Goal: Task Accomplishment & Management: Use online tool/utility

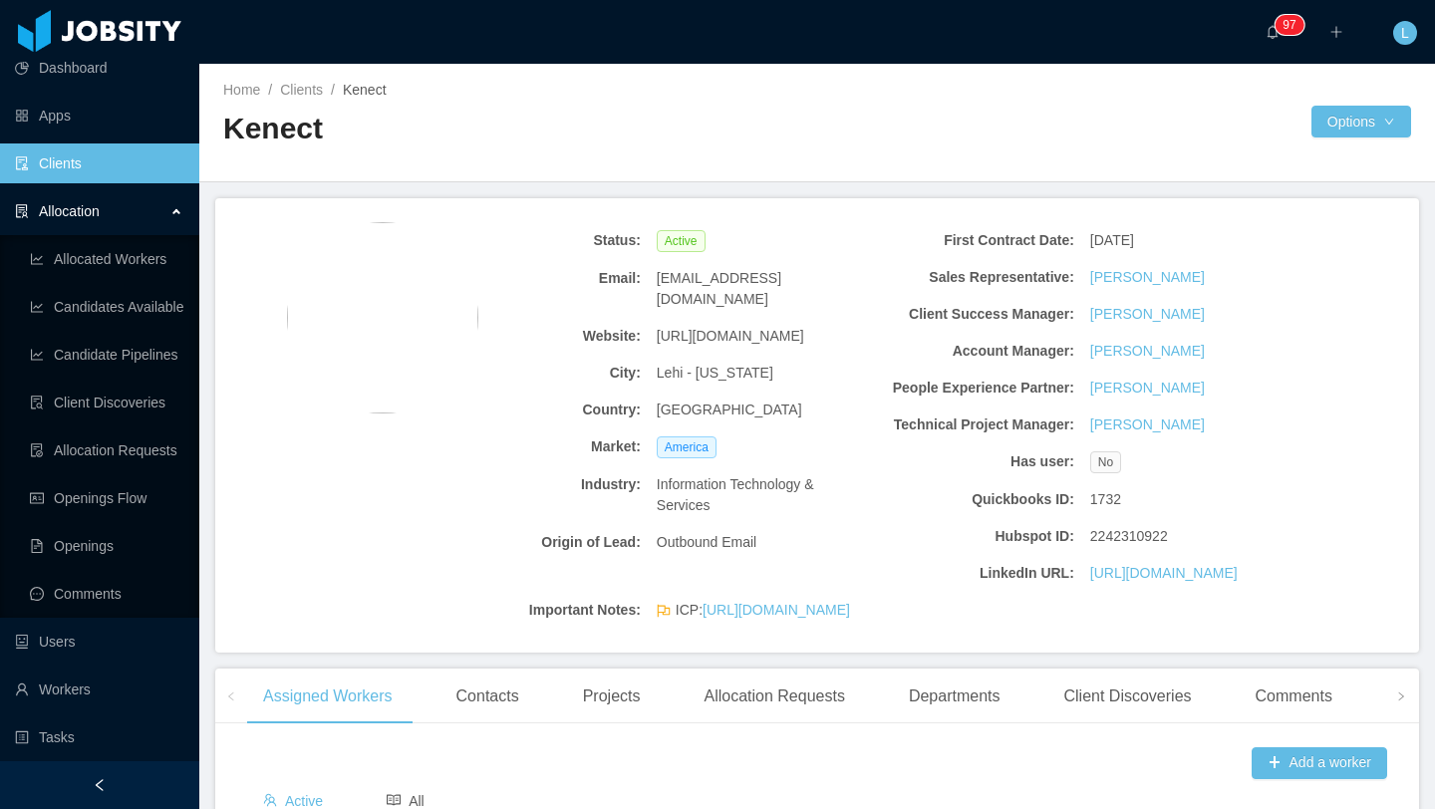
scroll to position [741, 0]
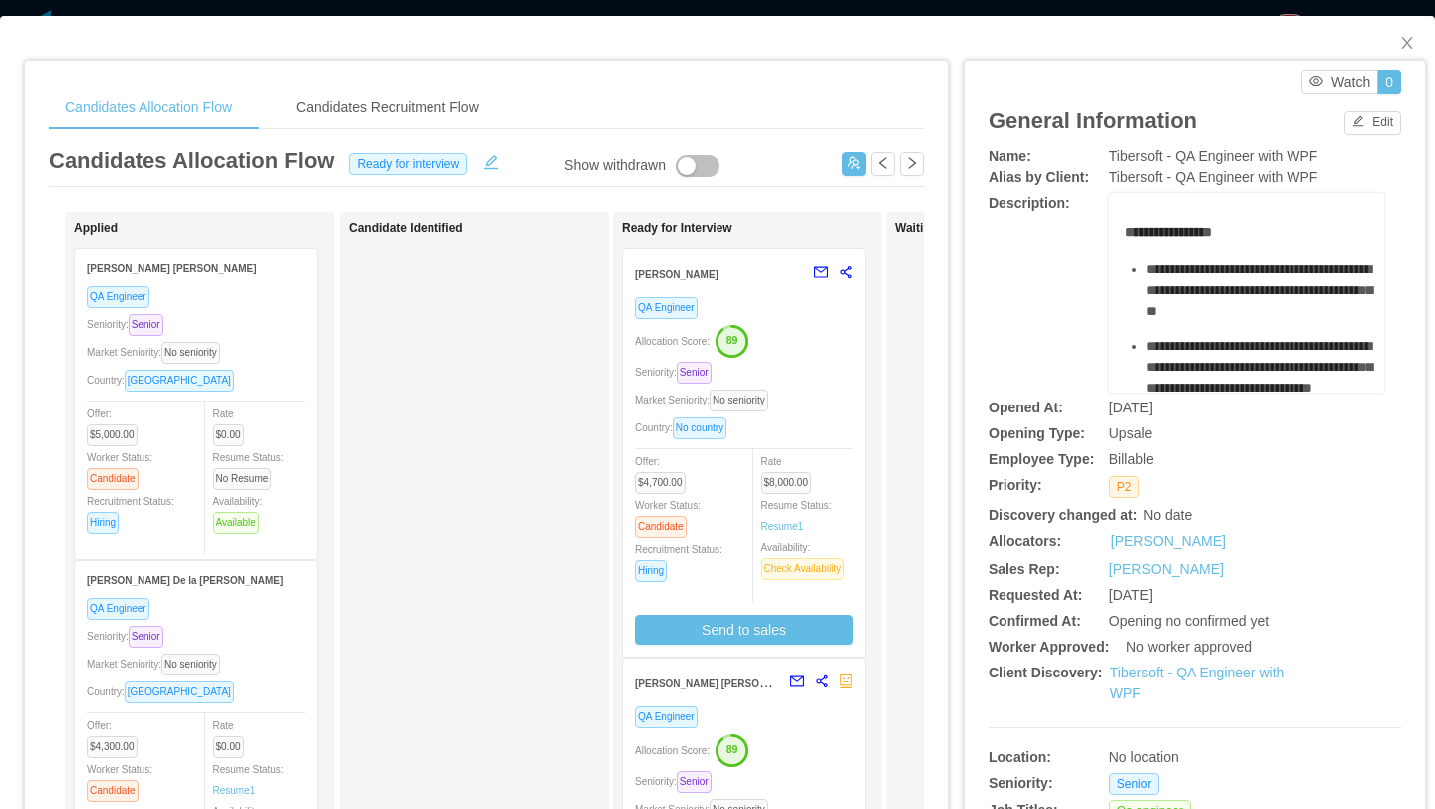
scroll to position [7, 0]
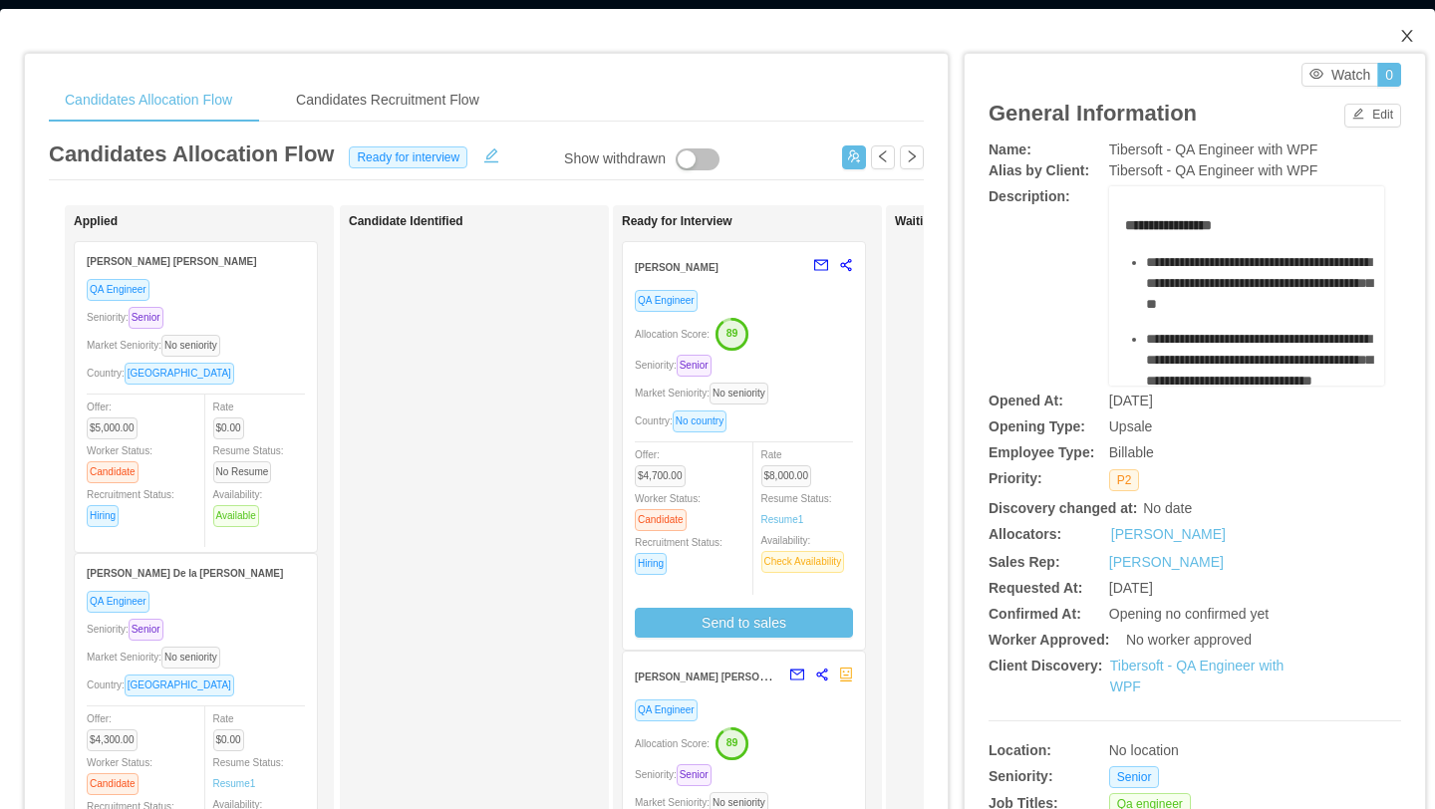
click at [1402, 47] on span "Close" at bounding box center [1408, 37] width 56 height 56
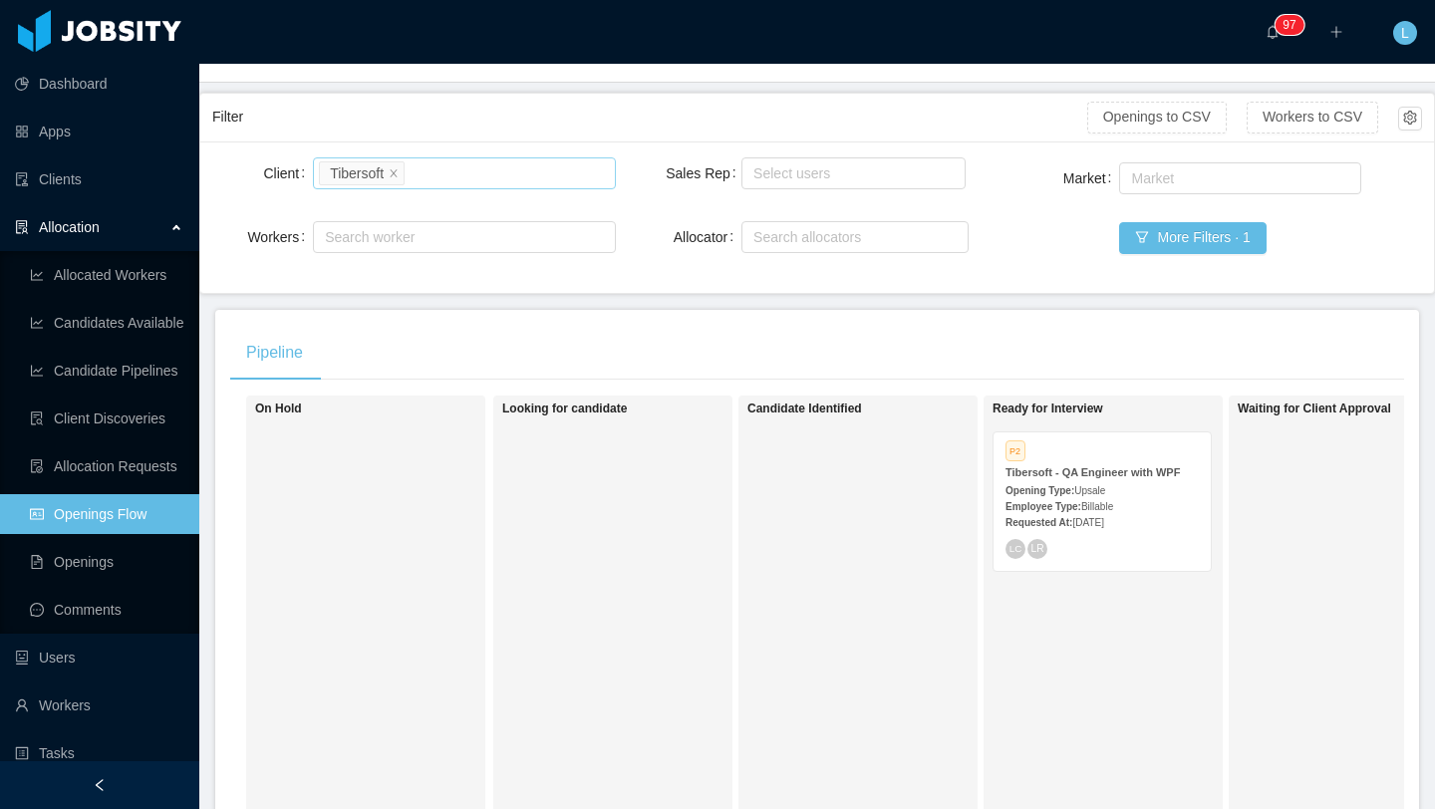
click at [405, 177] on li "Tibersoft" at bounding box center [362, 173] width 86 height 24
click at [396, 170] on icon "icon: close" at bounding box center [394, 172] width 10 height 10
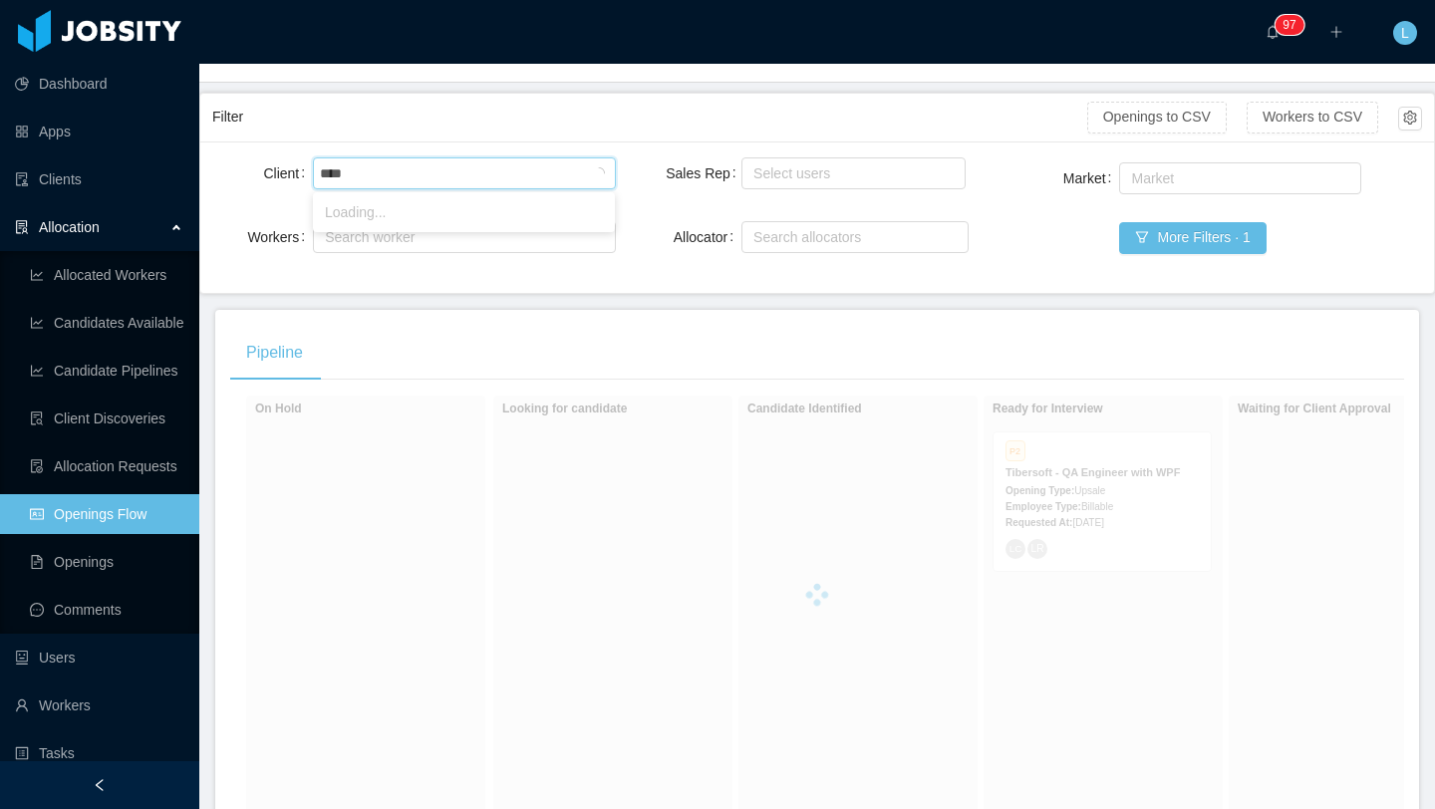
type input "*****"
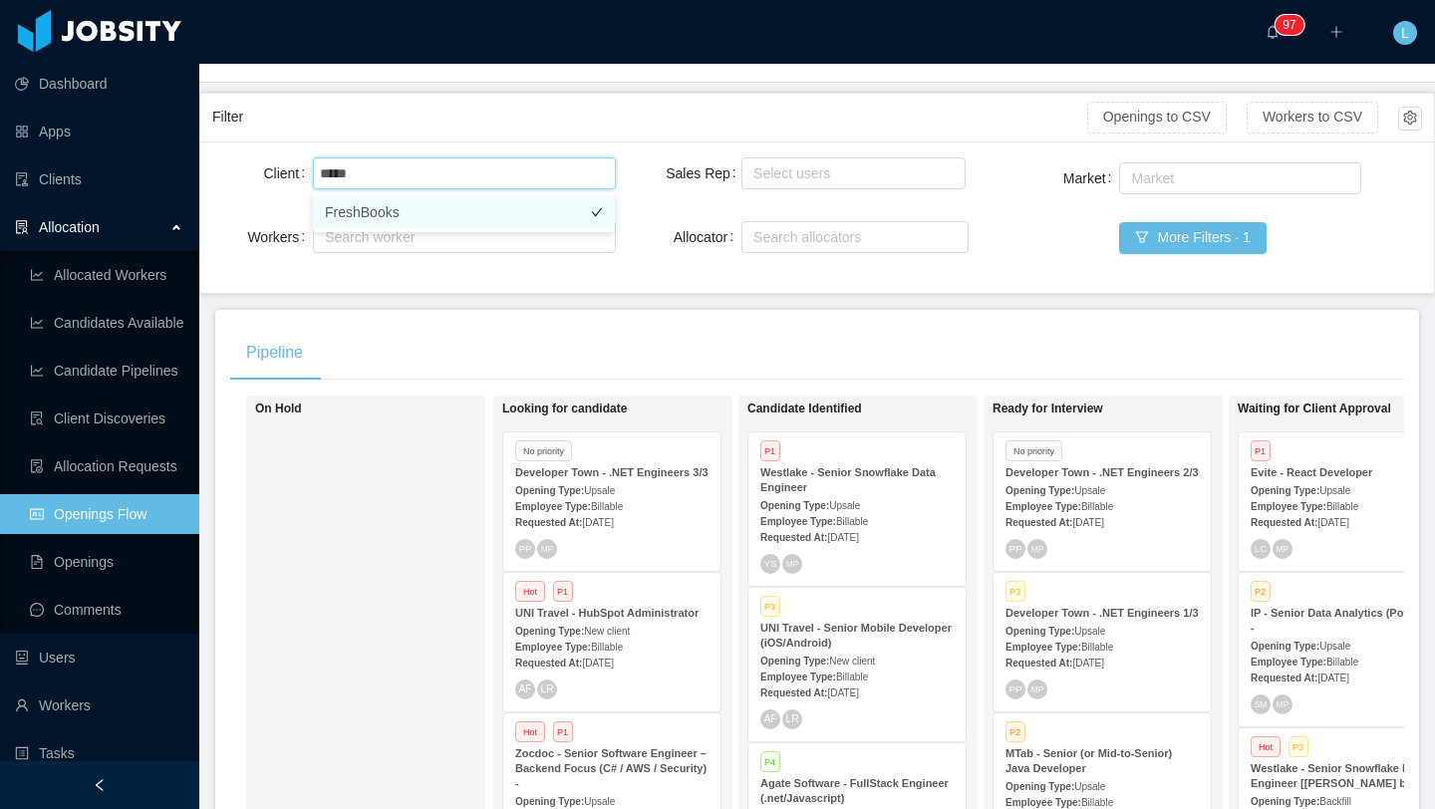
click at [438, 214] on li "FreshBooks" at bounding box center [464, 212] width 302 height 32
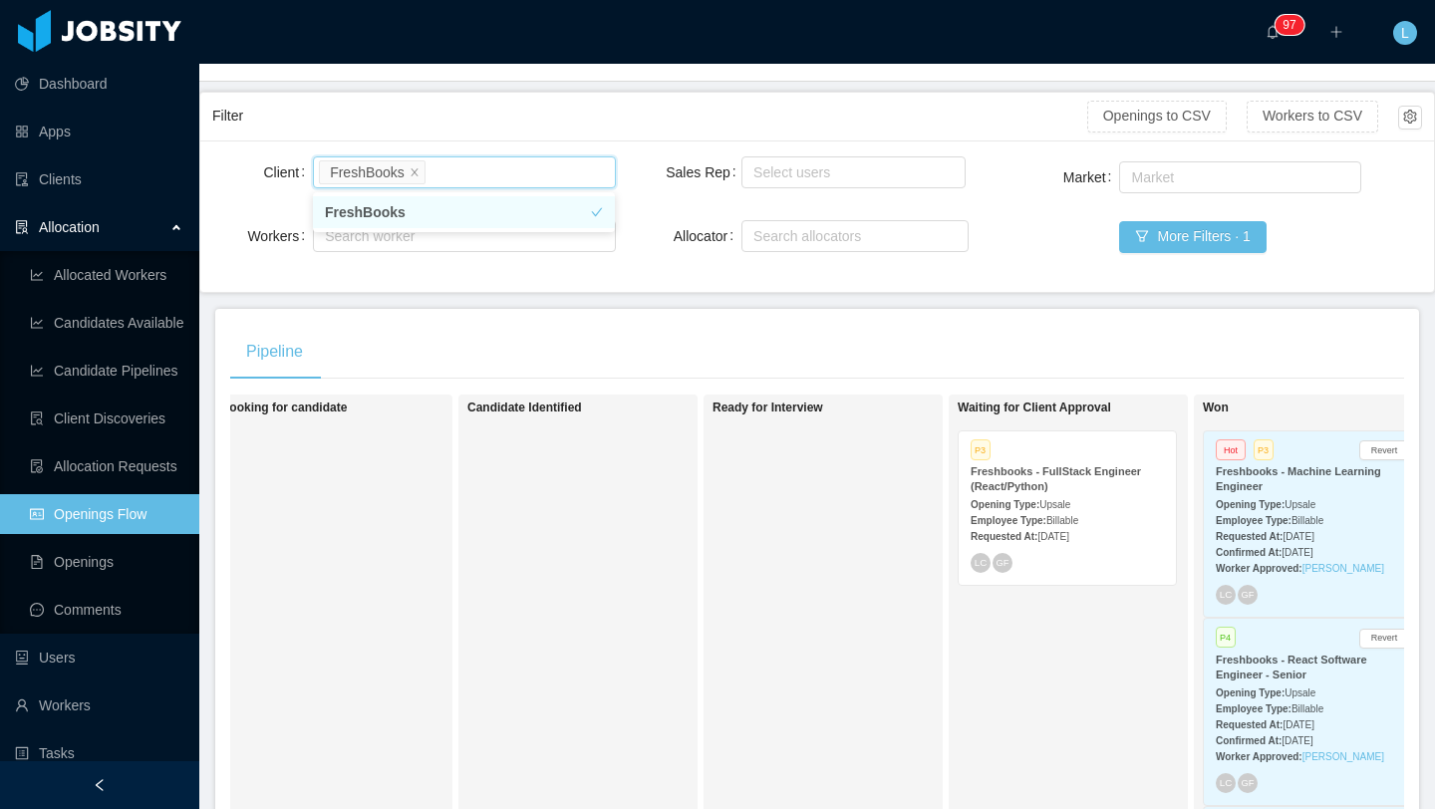
scroll to position [0, 586]
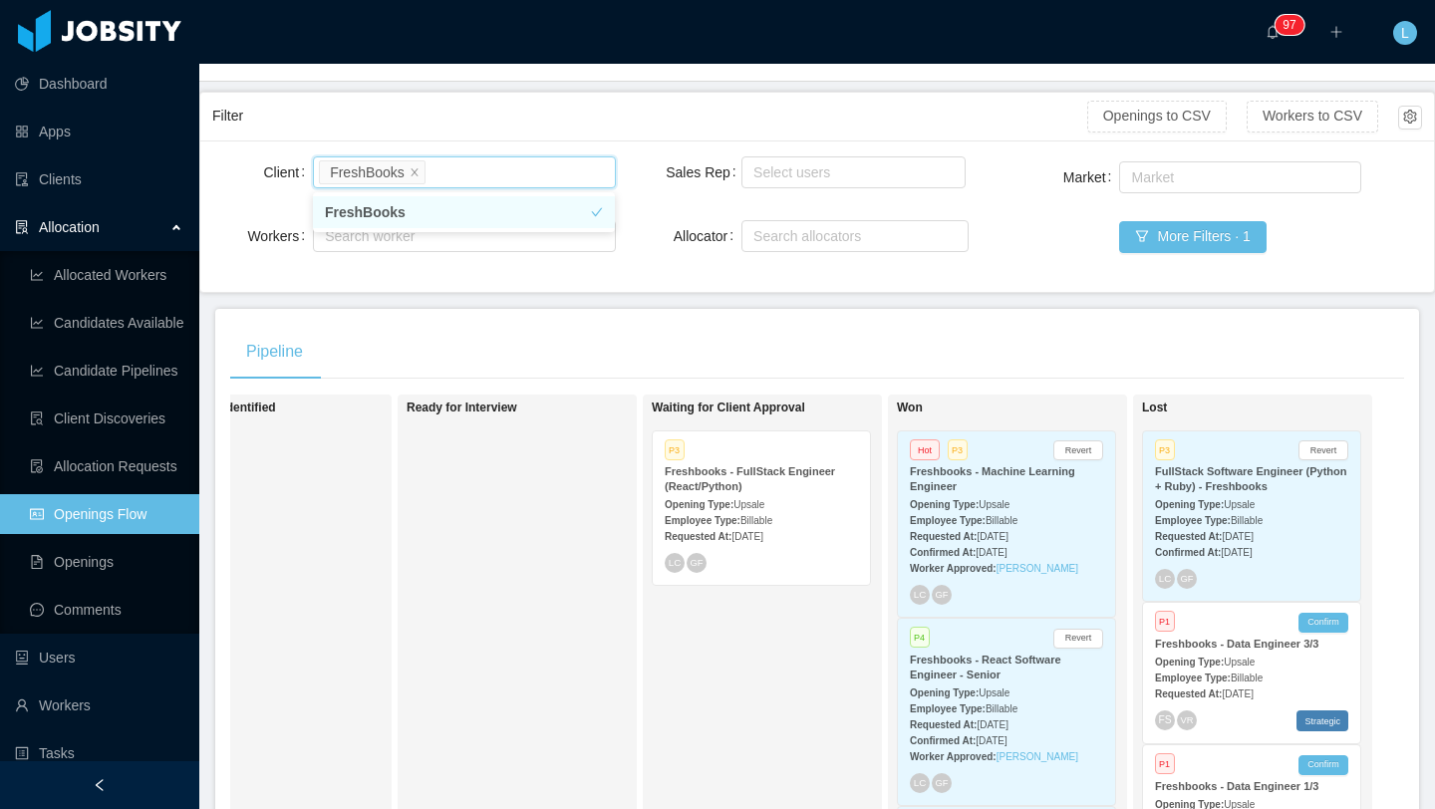
click at [769, 521] on span "Billable" at bounding box center [757, 520] width 32 height 11
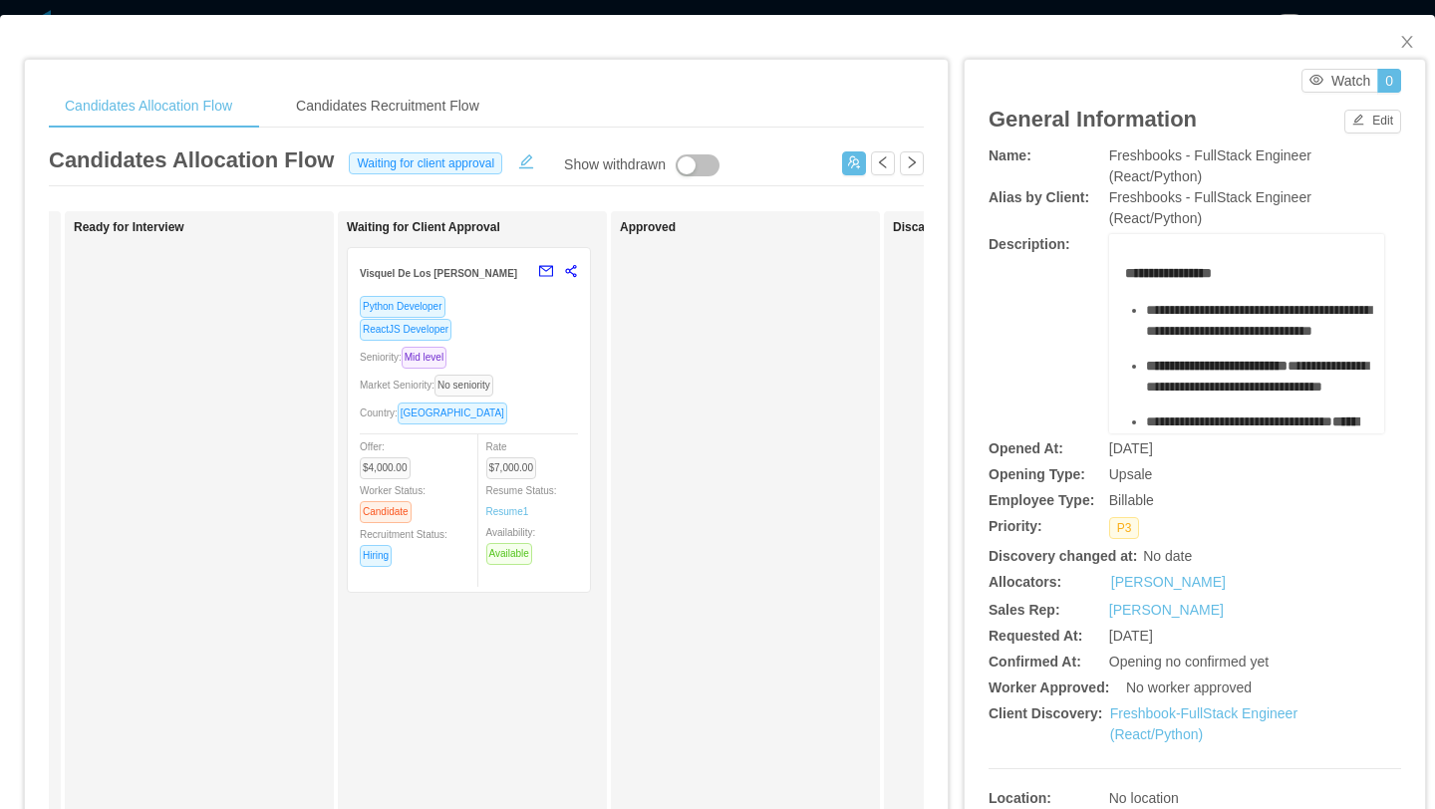
scroll to position [0, 601]
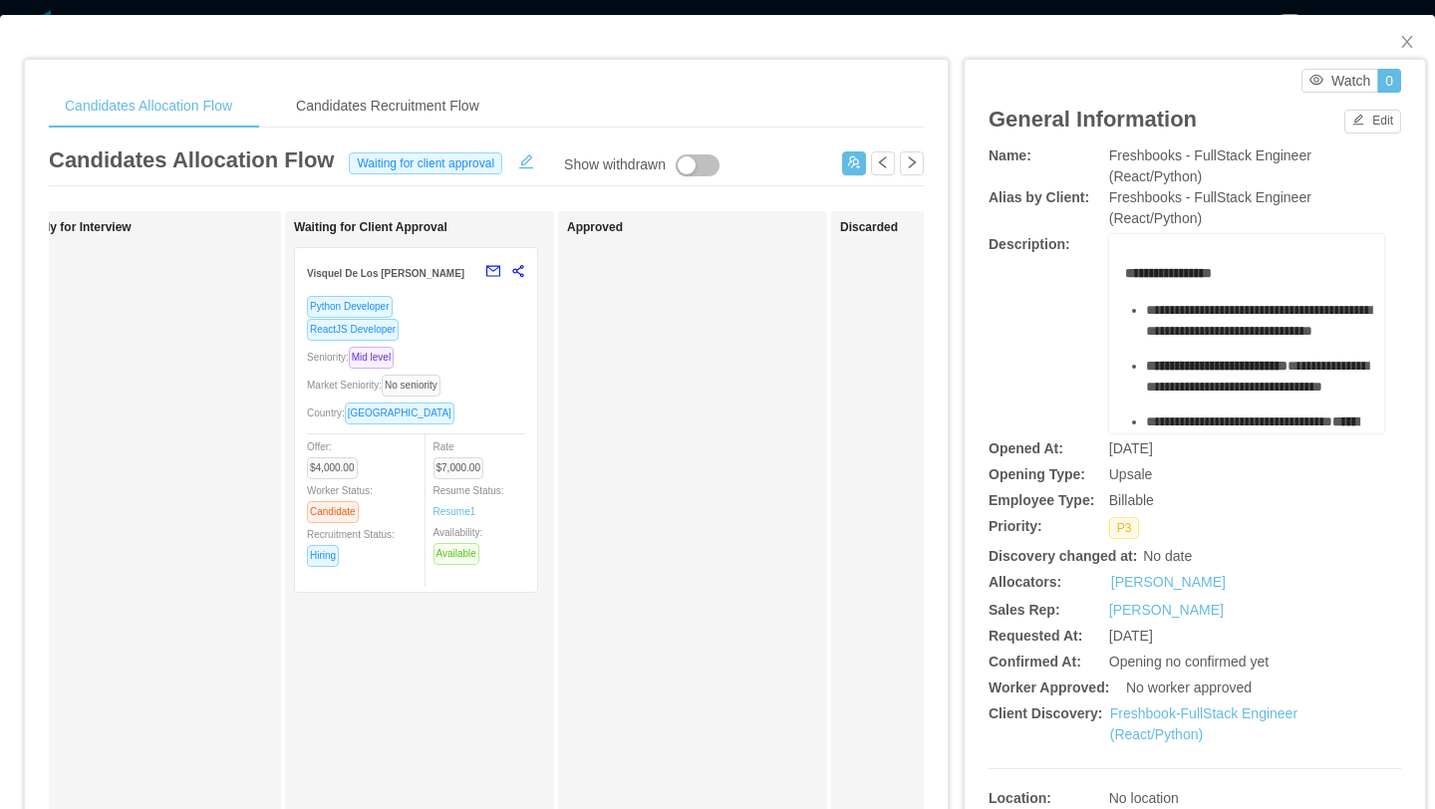
click at [513, 389] on div "Market Seniority: No seniority" at bounding box center [416, 385] width 218 height 23
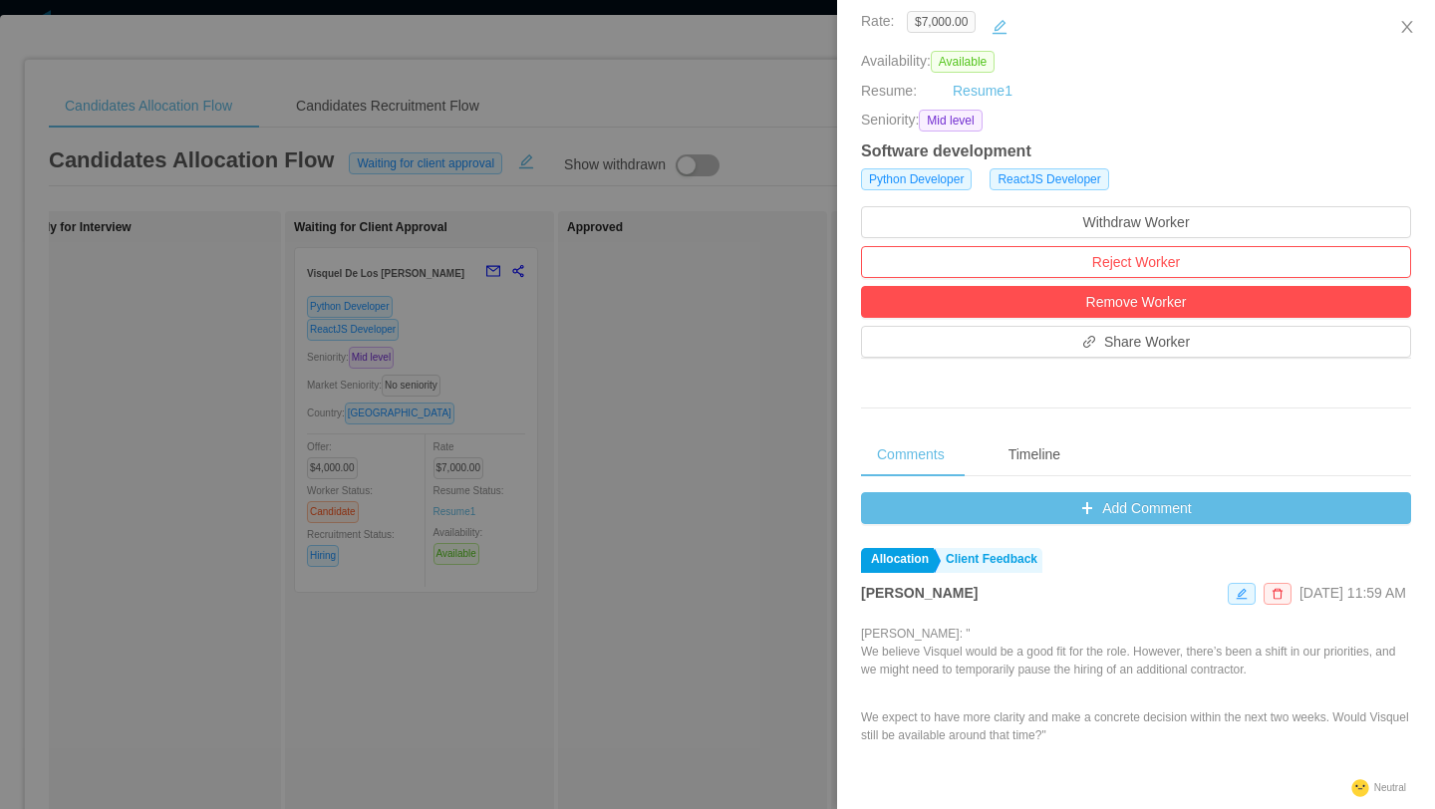
scroll to position [393, 0]
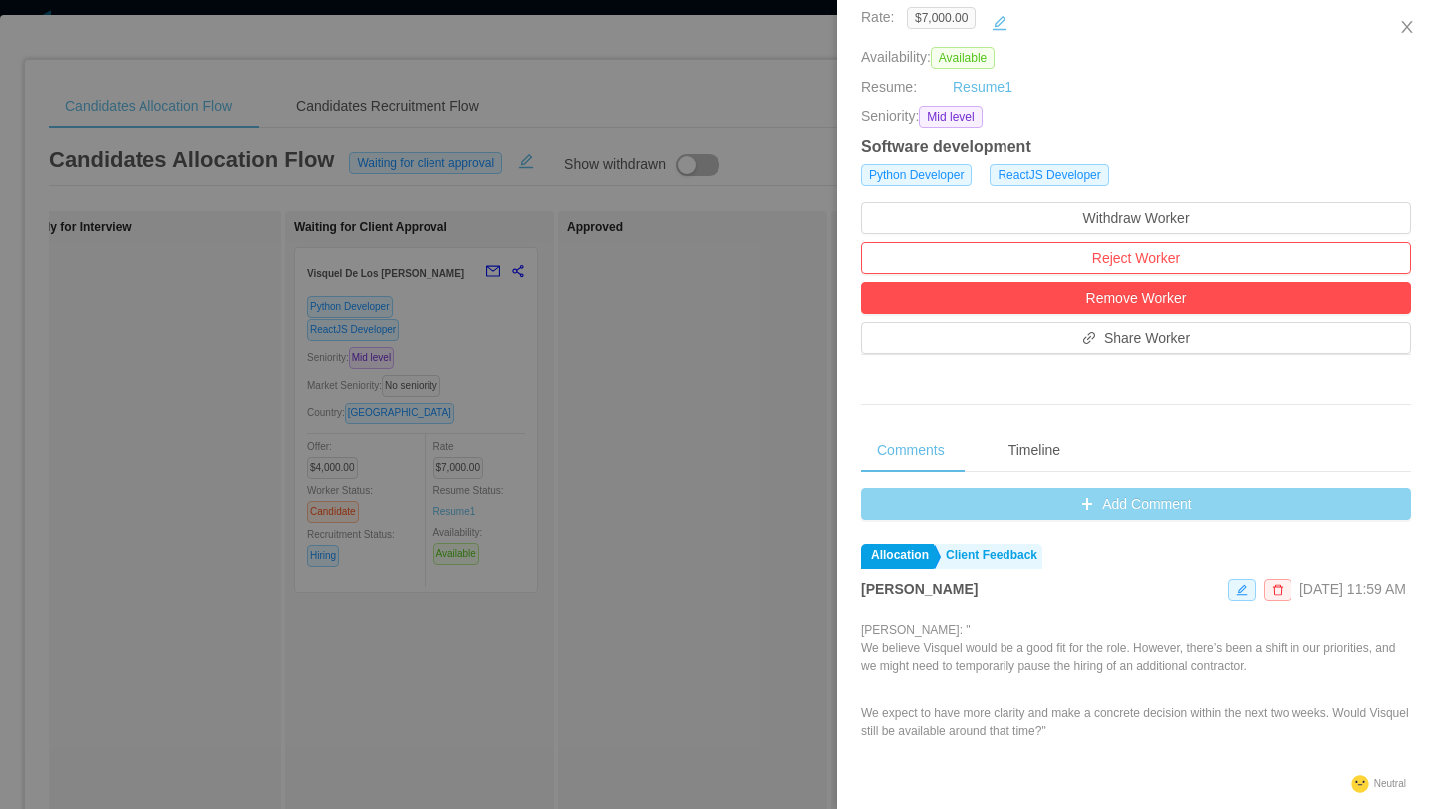
click at [1138, 497] on button "Add Comment" at bounding box center [1136, 504] width 550 height 32
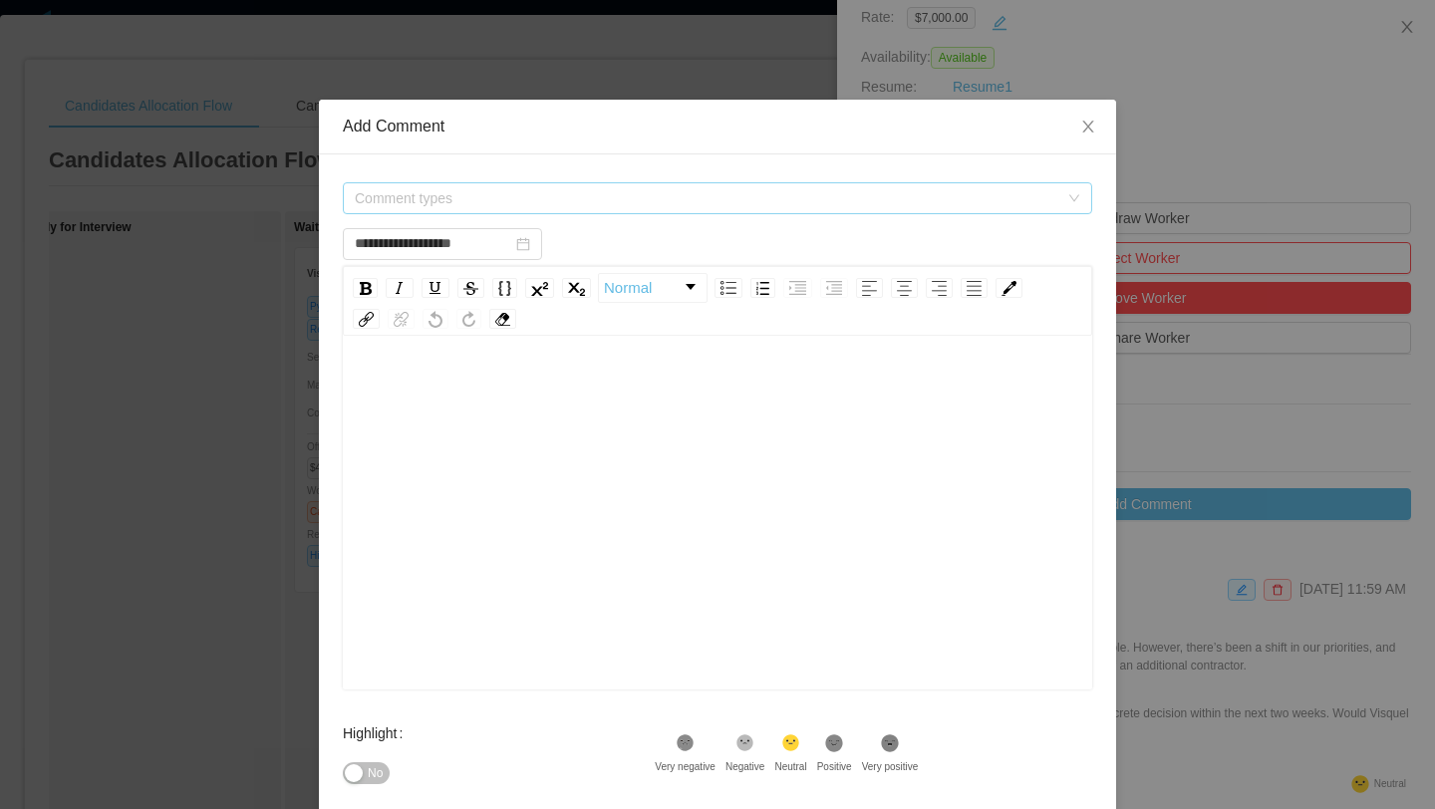
click at [734, 193] on span "Comment types" at bounding box center [707, 198] width 704 height 20
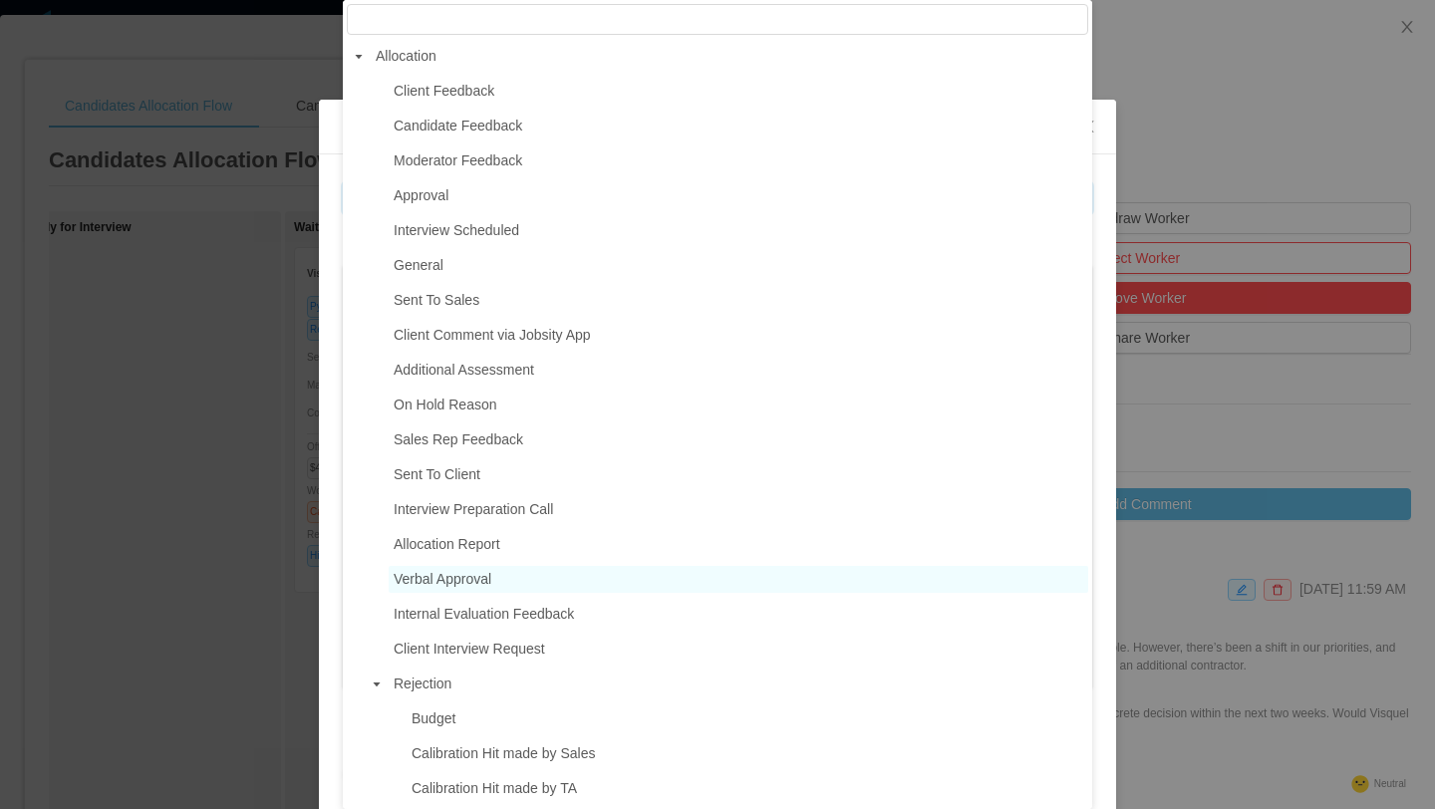
click at [470, 582] on span "Verbal Approval" at bounding box center [443, 579] width 98 height 16
type input "**********"
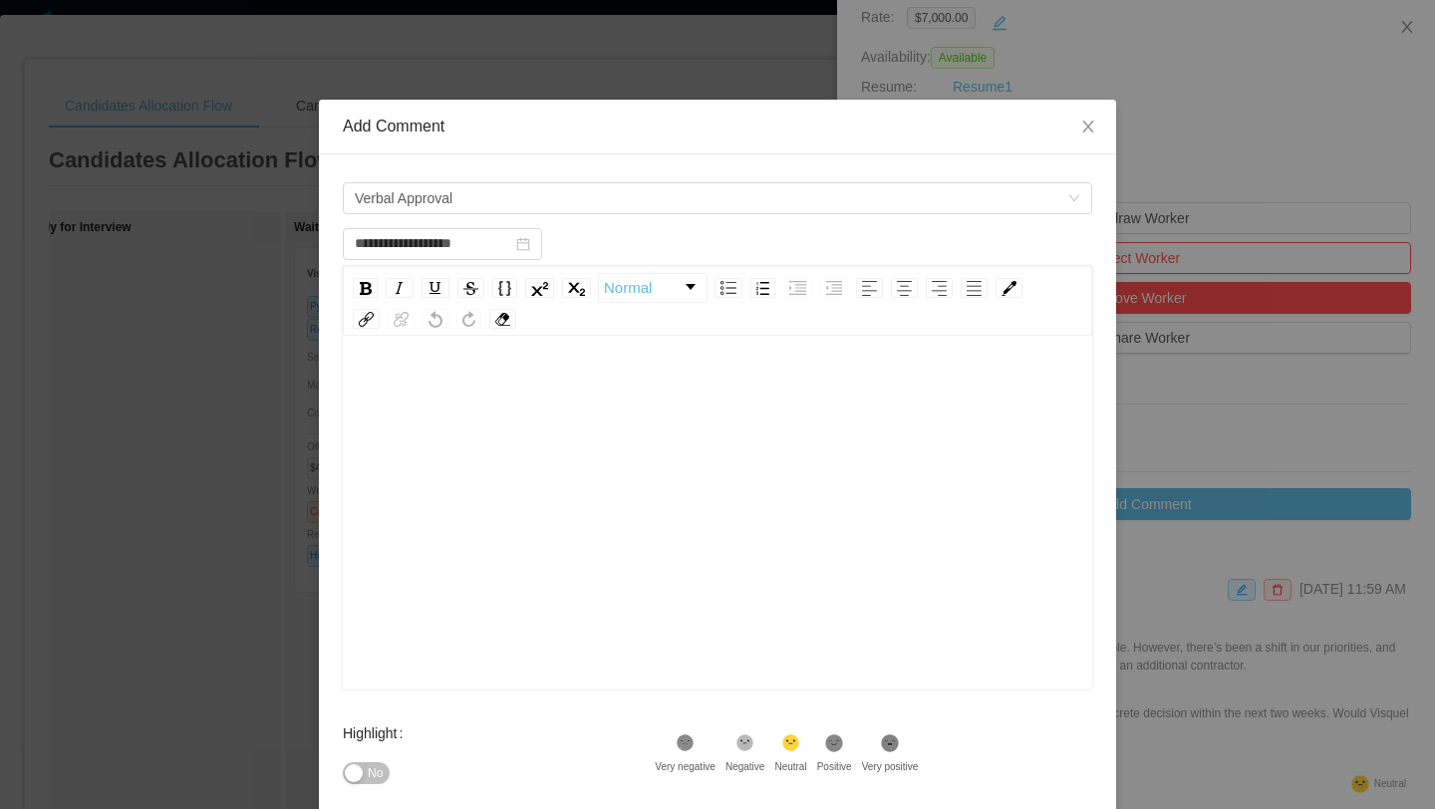
click at [459, 399] on div "rdw-editor" at bounding box center [718, 390] width 719 height 40
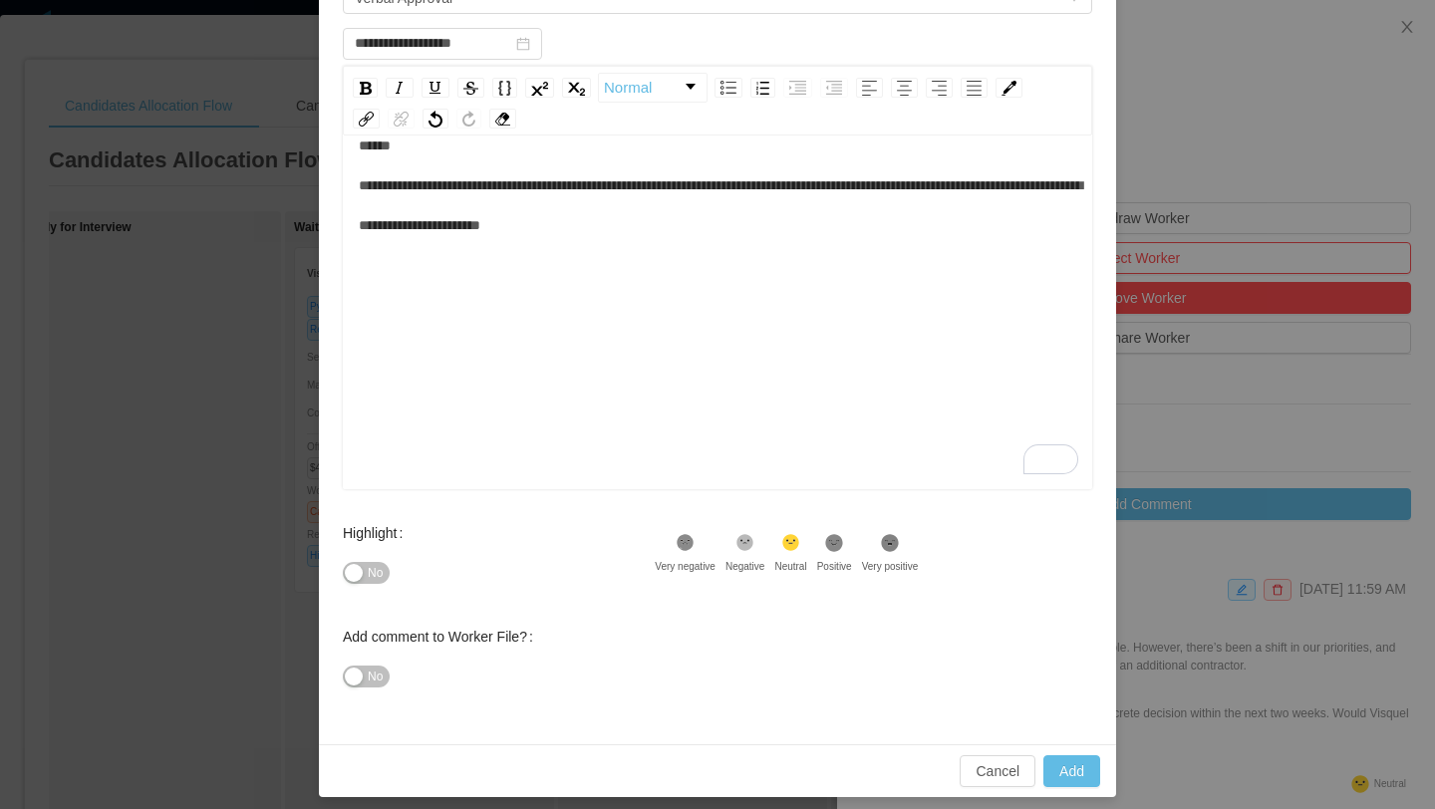
scroll to position [211, 0]
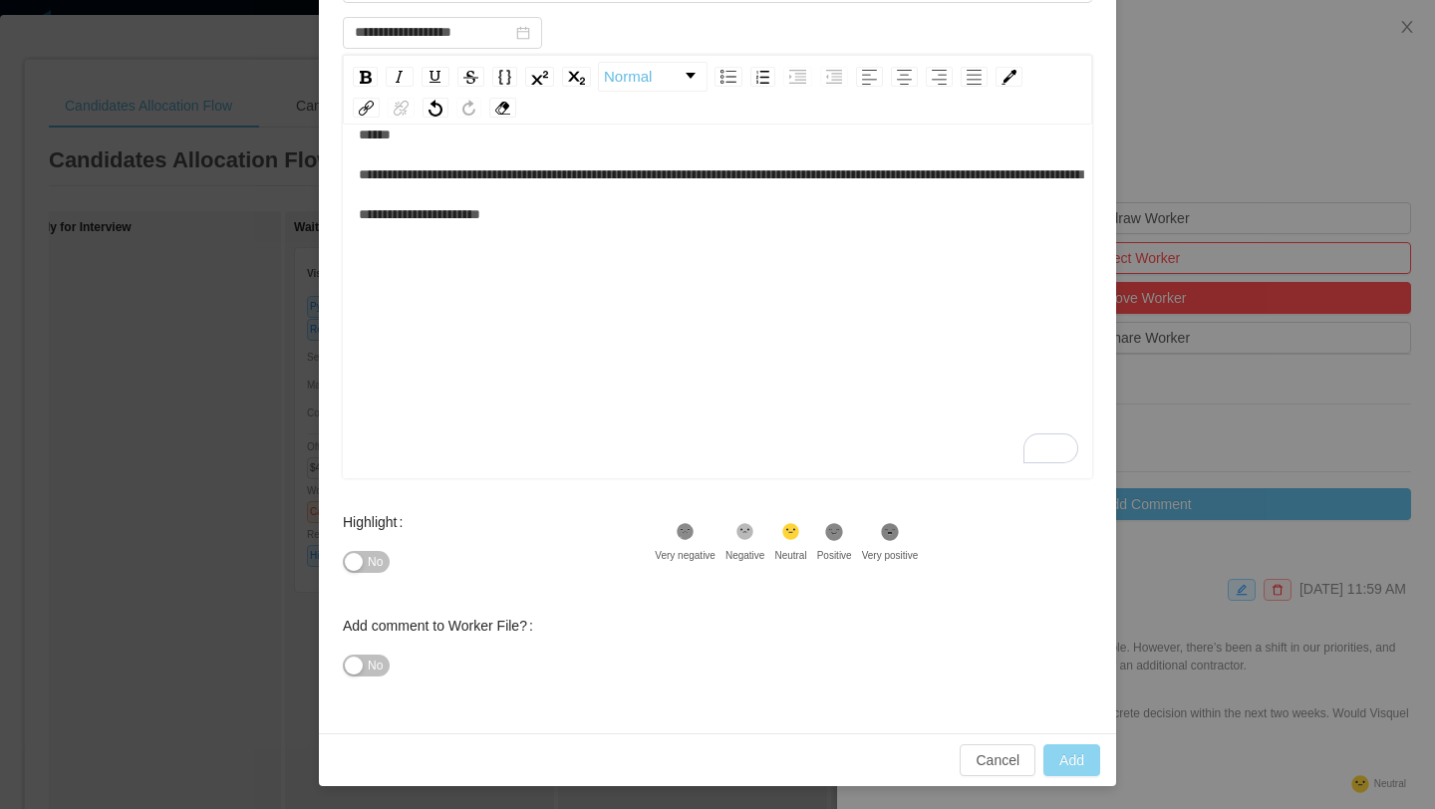
click at [1068, 755] on button "Add" at bounding box center [1072, 761] width 57 height 32
click at [1071, 756] on button "Add" at bounding box center [1072, 761] width 57 height 32
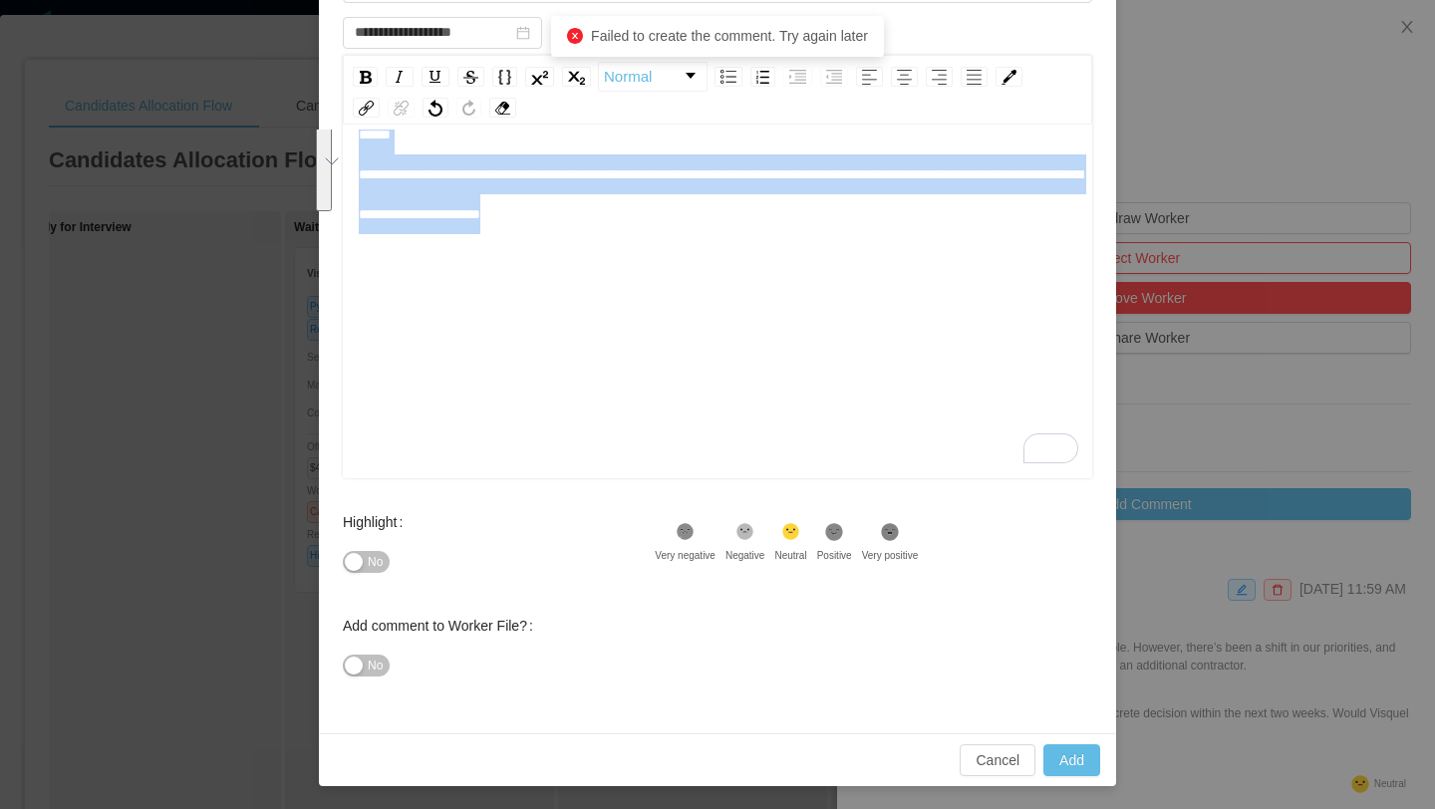
scroll to position [20, 0]
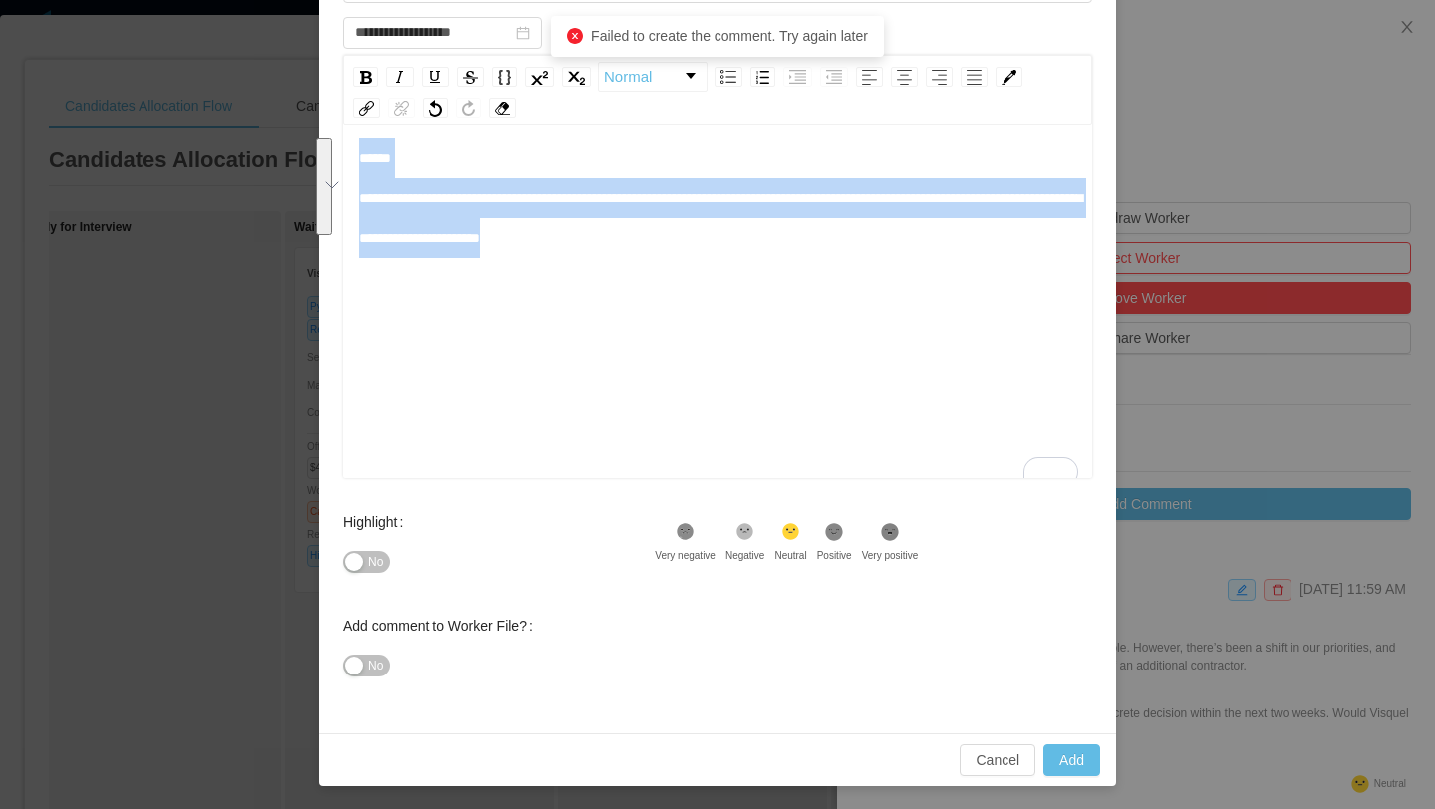
drag, startPoint x: 746, startPoint y: 229, endPoint x: 344, endPoint y: 135, distance: 412.7
click at [344, 135] on div "**********" at bounding box center [718, 304] width 750 height 349
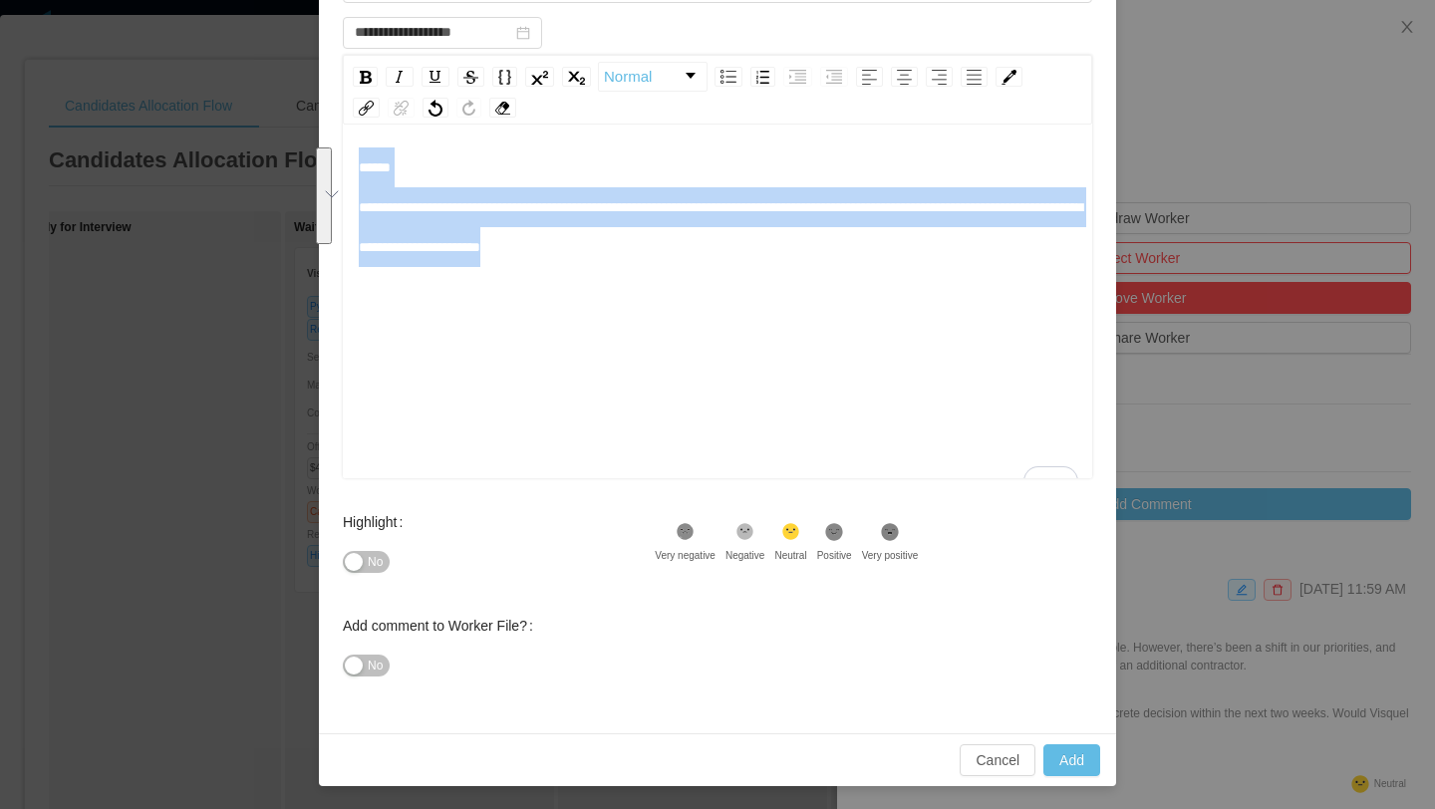
copy span "**********"
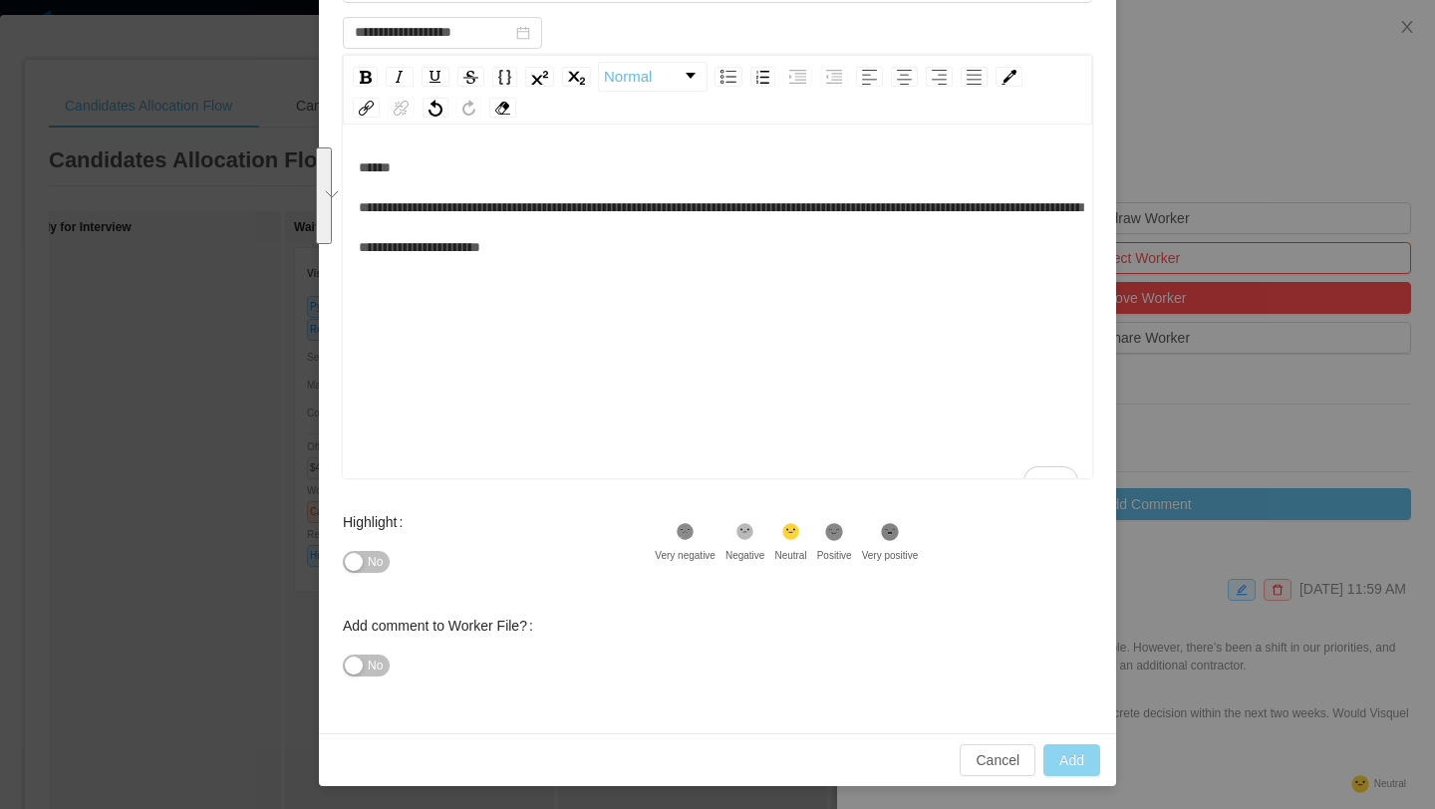
click at [1067, 767] on button "Add" at bounding box center [1072, 761] width 57 height 32
type input "**********"
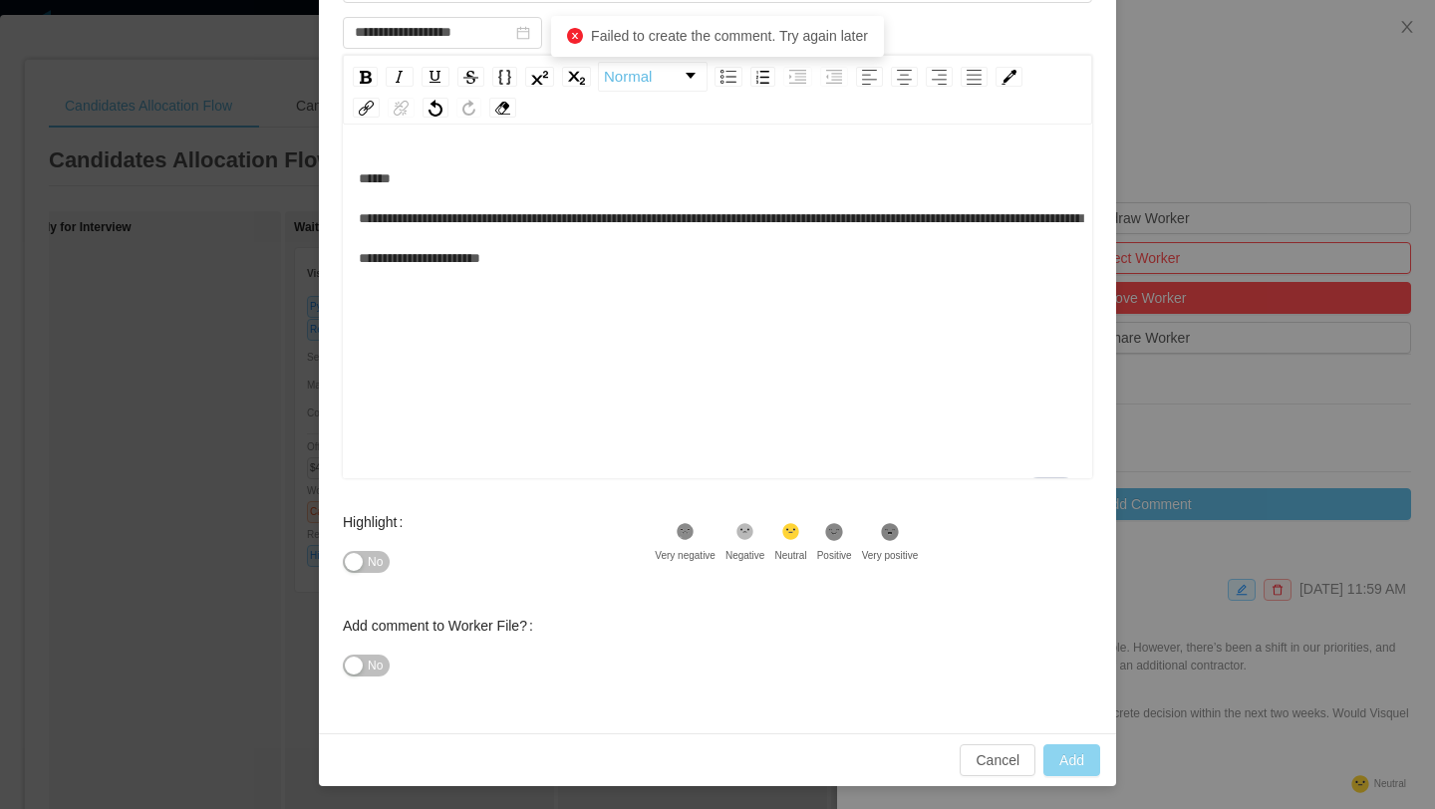
scroll to position [1, 0]
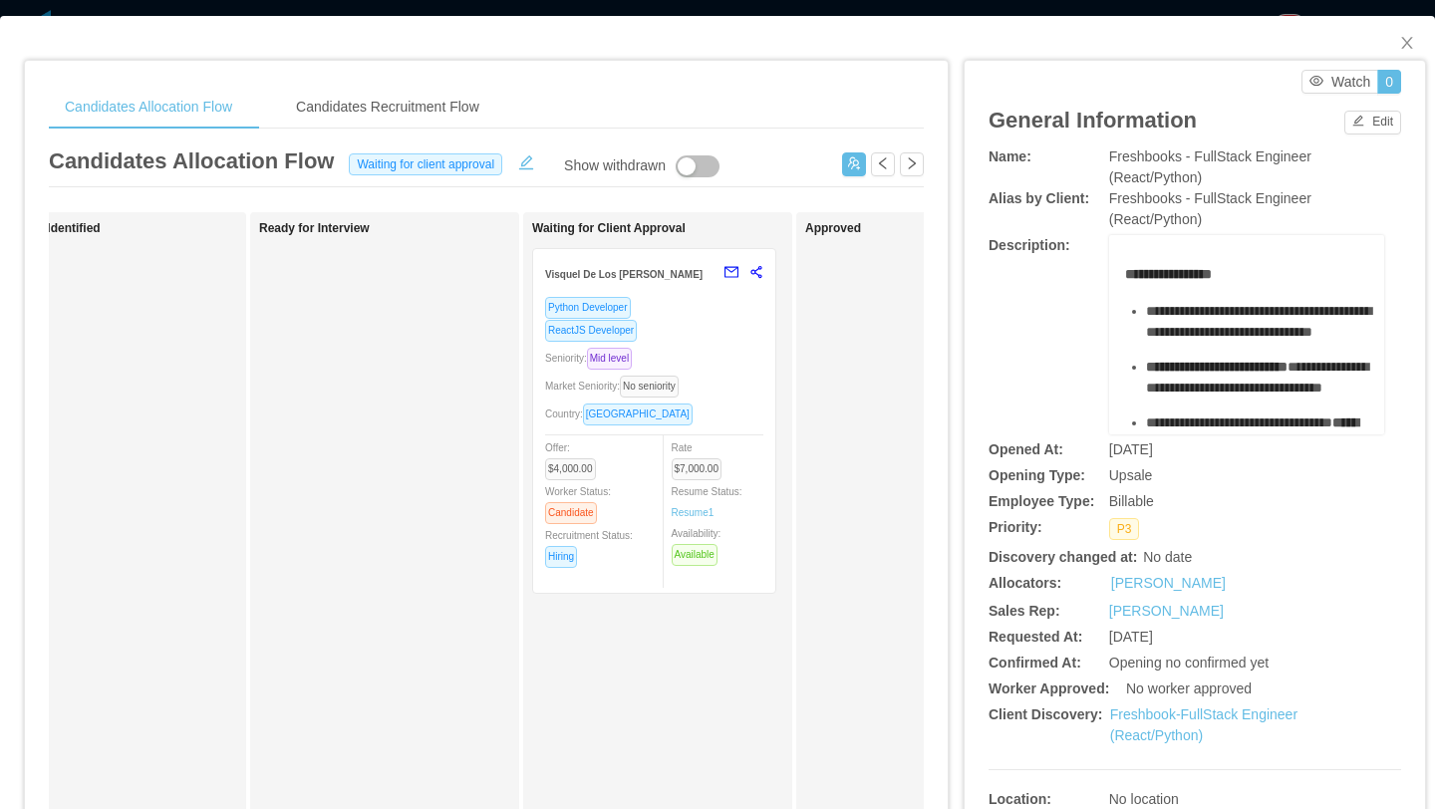
scroll to position [0, 406]
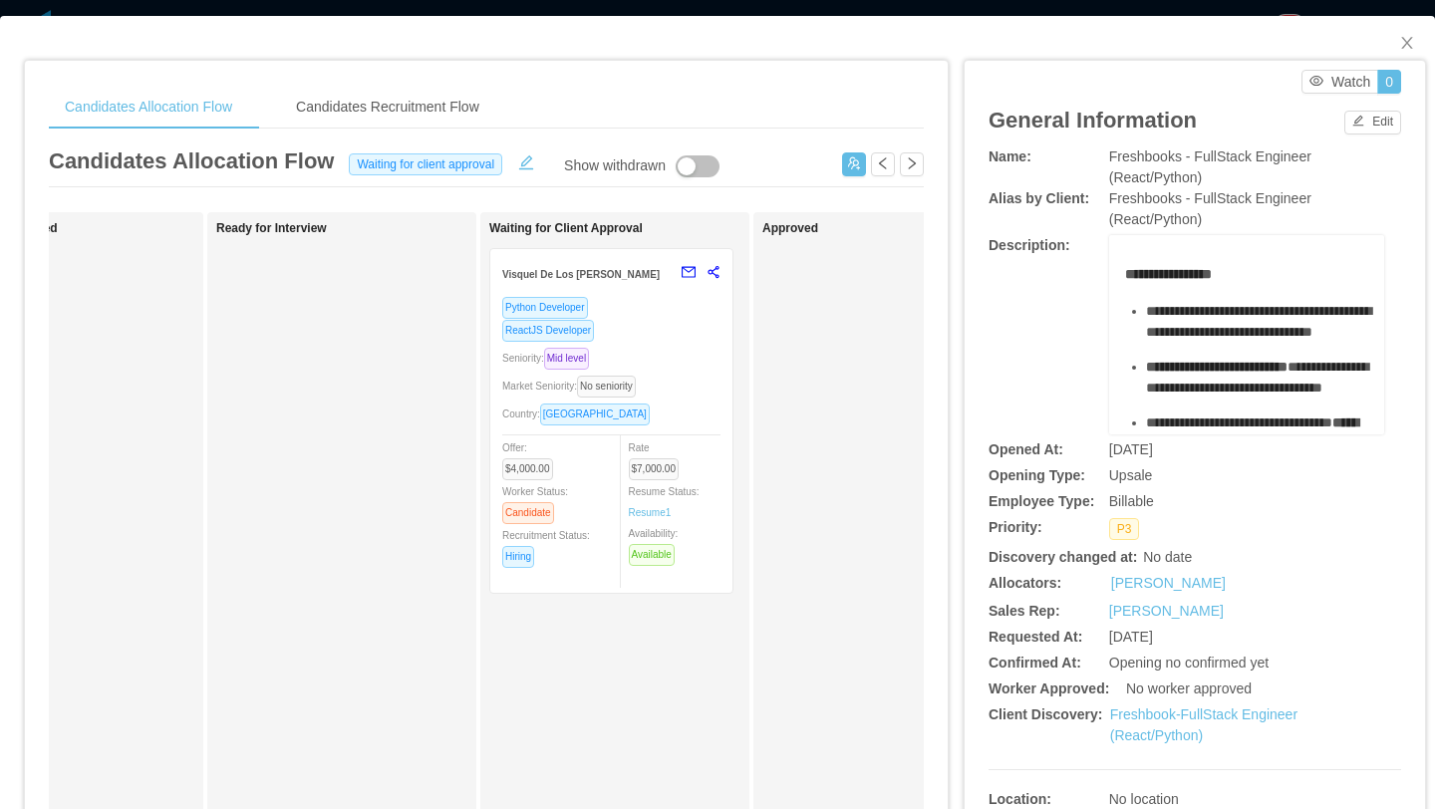
click at [703, 361] on div "Seniority: Mid level" at bounding box center [611, 358] width 218 height 23
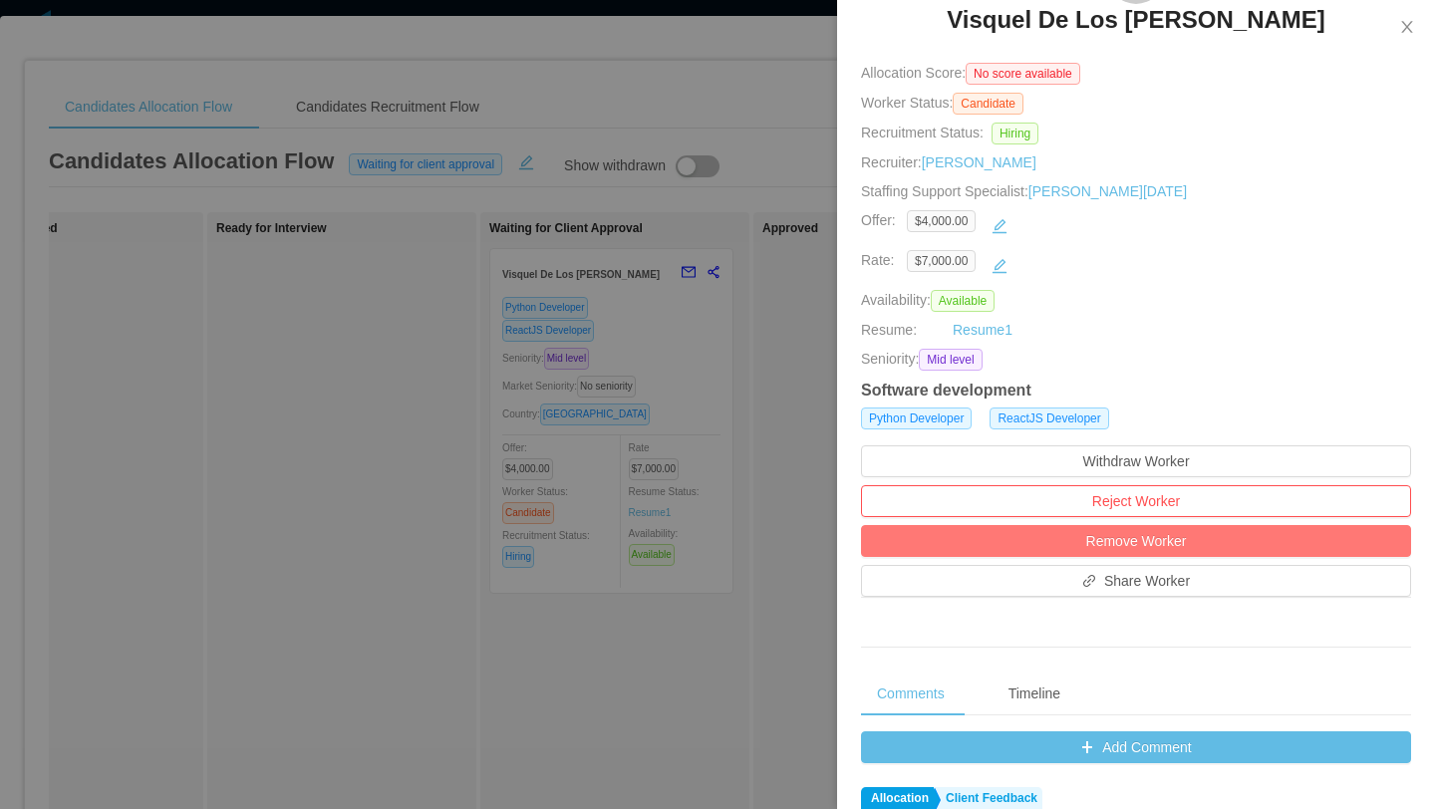
scroll to position [480, 0]
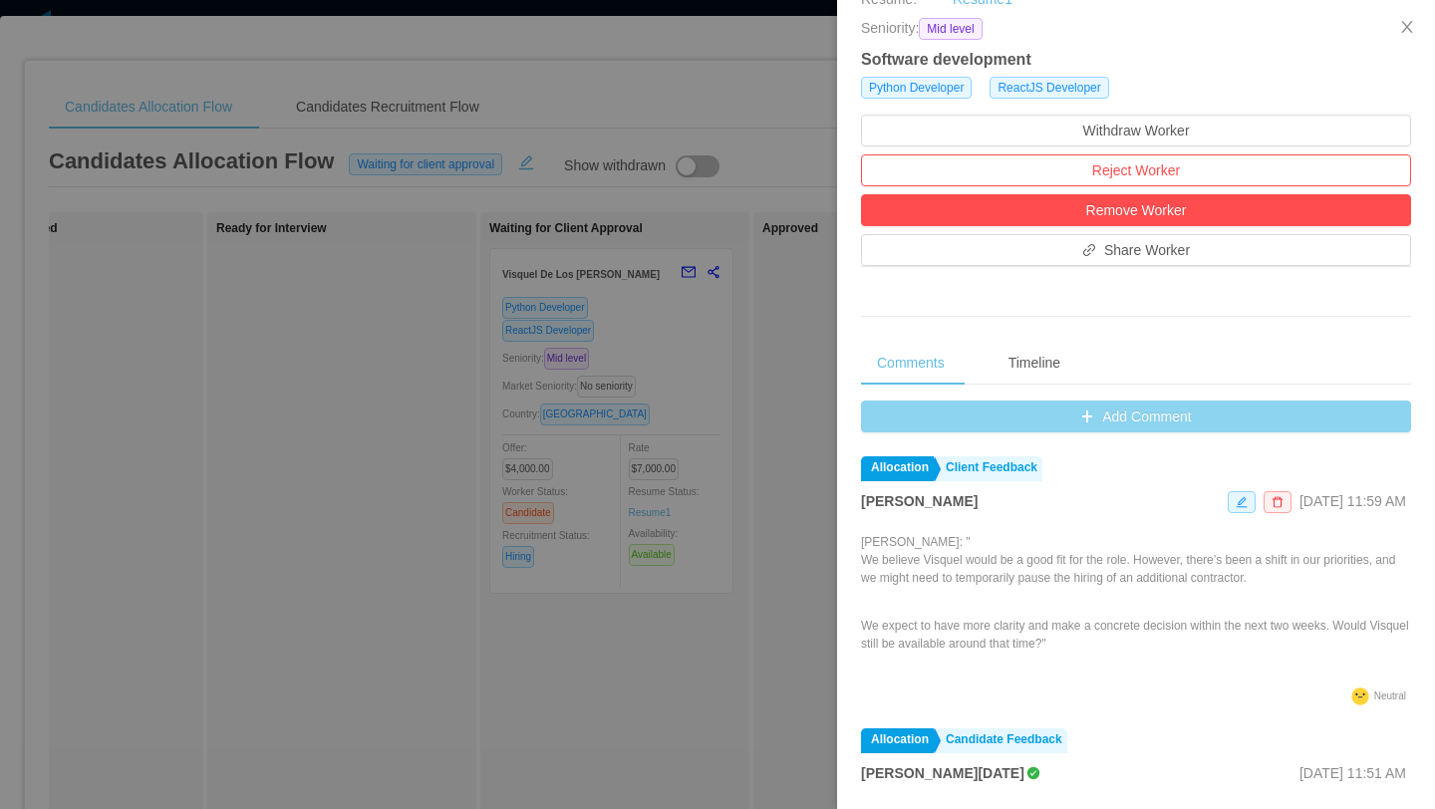
click at [1110, 423] on button "Add Comment" at bounding box center [1136, 417] width 550 height 32
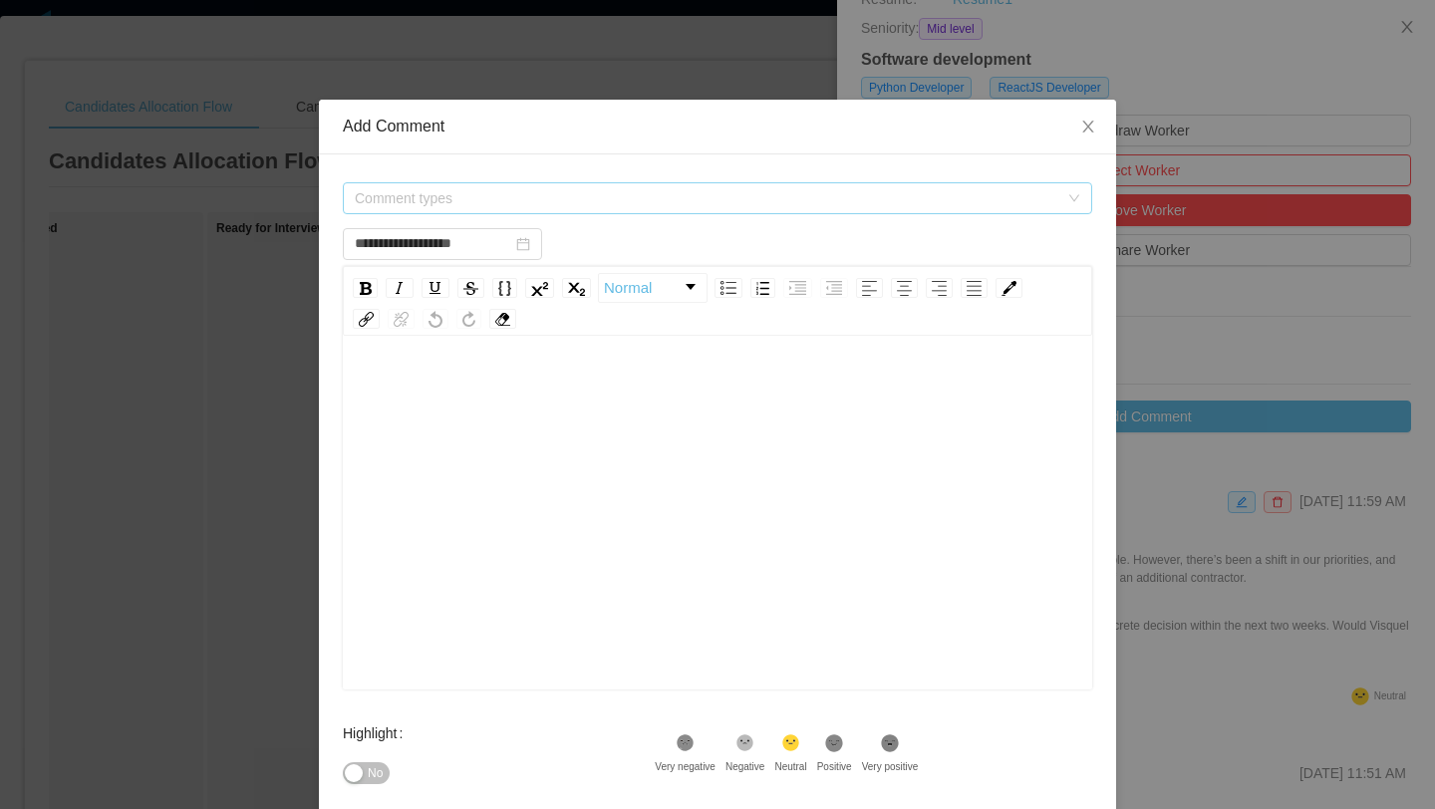
click at [720, 204] on span "Comment types" at bounding box center [707, 198] width 704 height 20
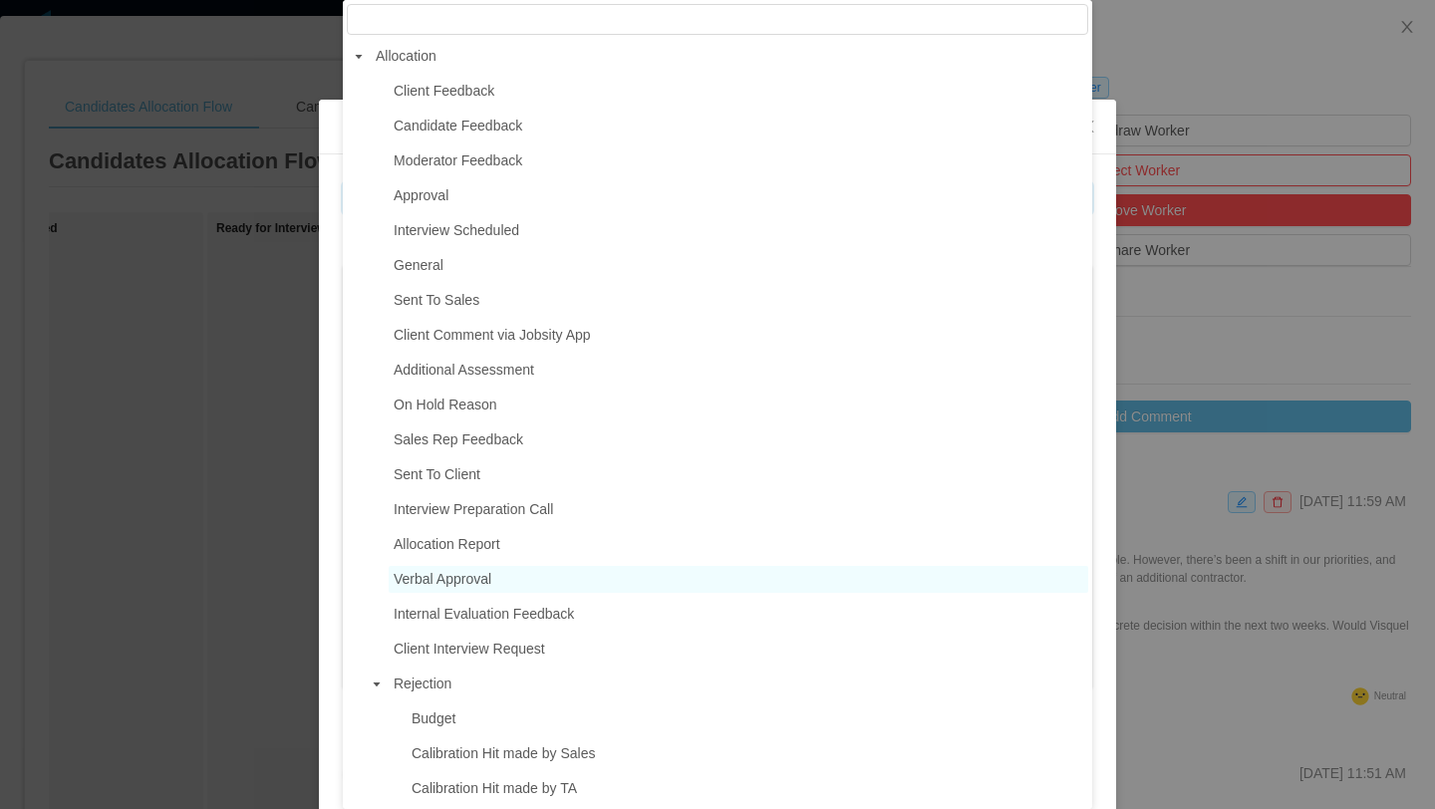
click at [467, 577] on span "Verbal Approval" at bounding box center [443, 579] width 98 height 16
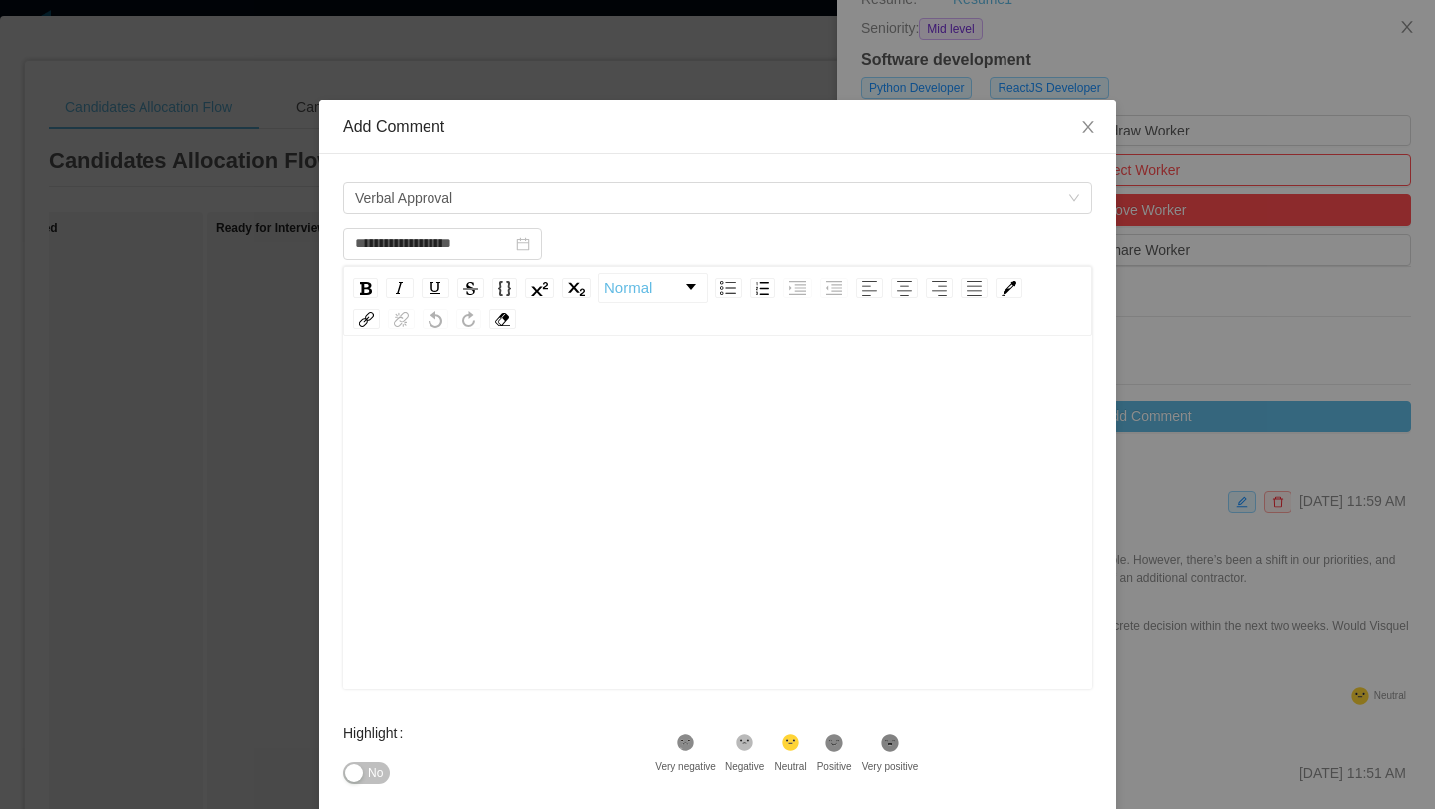
click at [450, 410] on div "rdw-editor" at bounding box center [718, 544] width 719 height 349
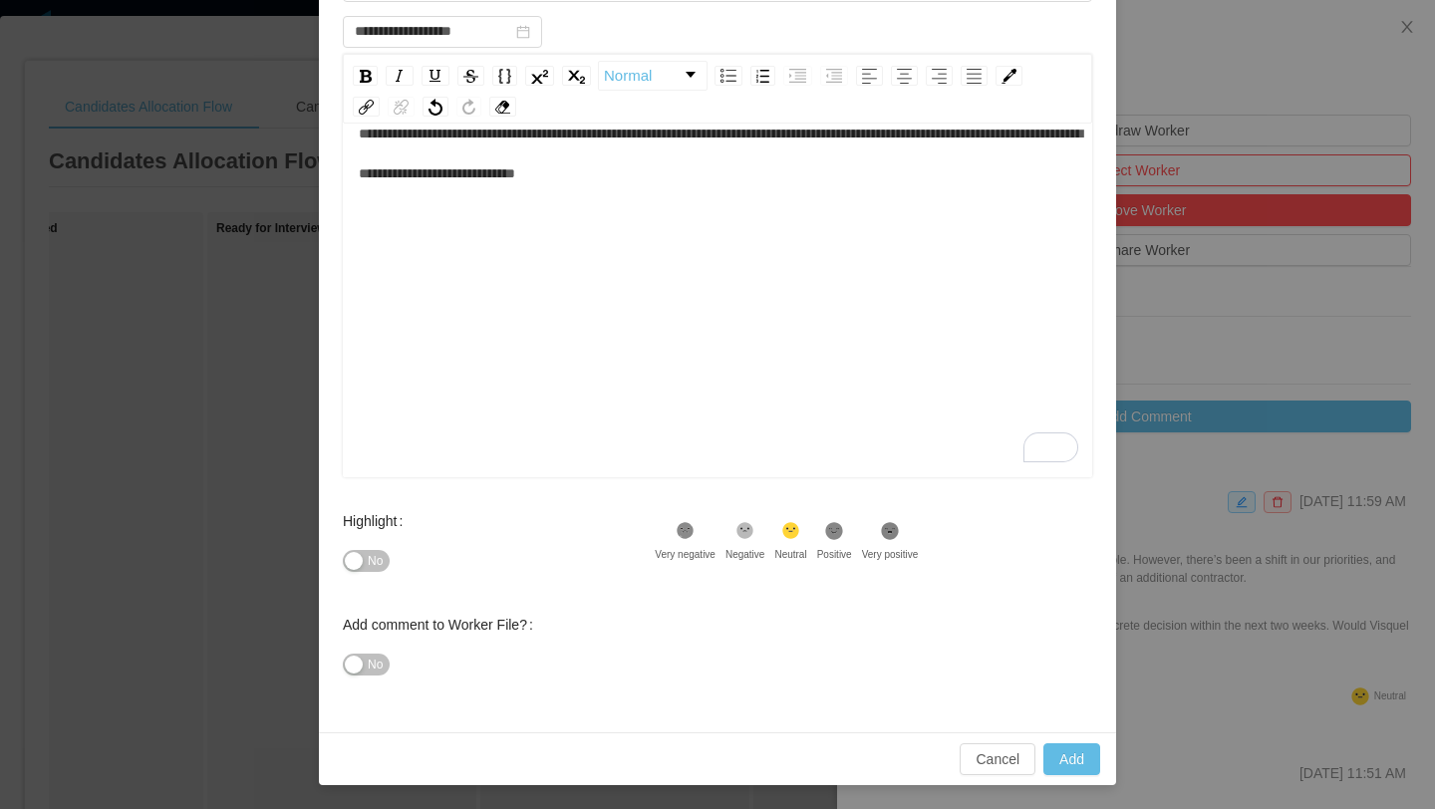
scroll to position [44, 0]
type input "**********"
click at [1062, 764] on button "Add" at bounding box center [1072, 760] width 57 height 32
